Goal: Task Accomplishment & Management: Manage account settings

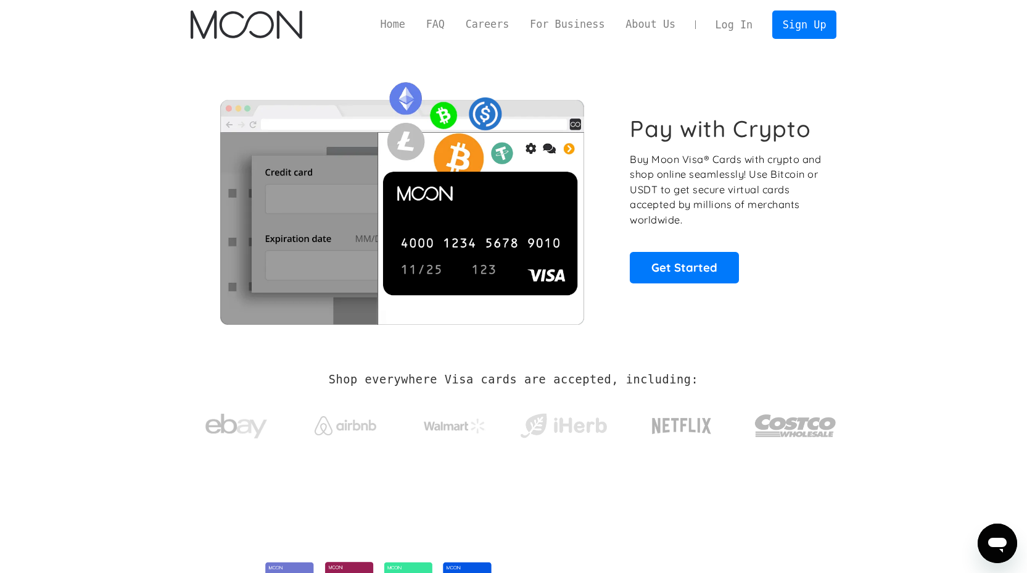
click at [732, 19] on link "Log In" at bounding box center [734, 24] width 58 height 27
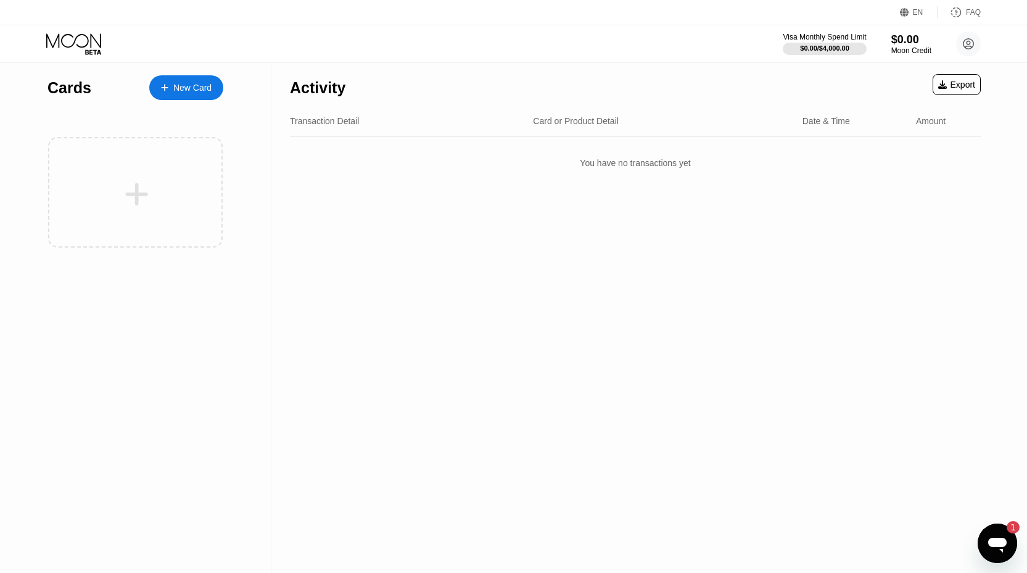
click at [992, 535] on icon "Ouvrir la fenêtre de messagerie, 1 message non lu" at bounding box center [997, 543] width 22 height 22
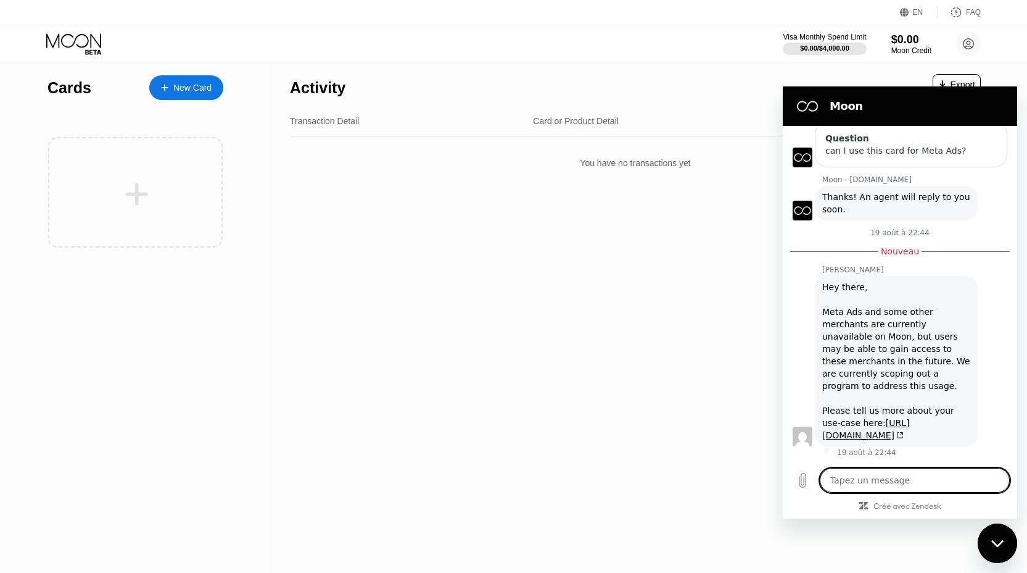
type textarea "x"
